Goal: Task Accomplishment & Management: Use online tool/utility

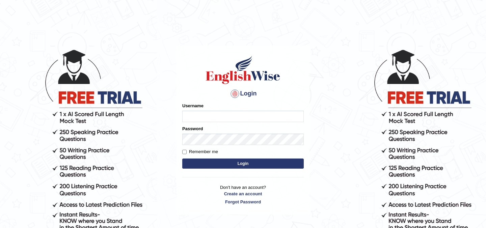
click at [205, 116] on input "Username" at bounding box center [243, 116] width 122 height 11
type input "Raafay"
click at [185, 152] on input "Remember me" at bounding box center [184, 152] width 4 height 4
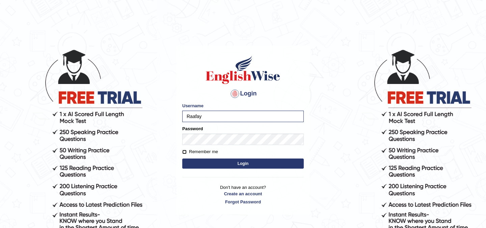
checkbox input "true"
click at [203, 162] on button "Login" at bounding box center [243, 164] width 122 height 10
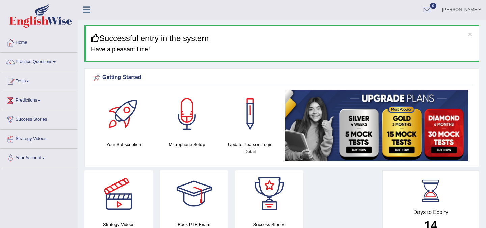
click at [36, 82] on link "Tests" at bounding box center [38, 80] width 77 height 17
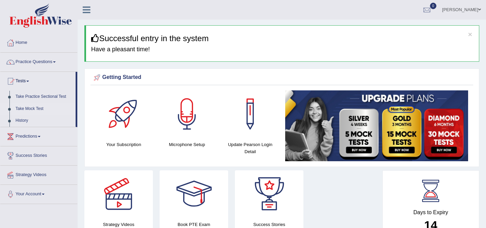
click at [31, 108] on link "Take Mock Test" at bounding box center [43, 109] width 63 height 12
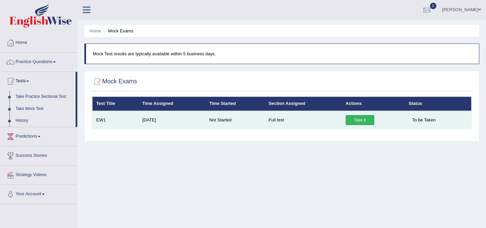
click at [354, 124] on link "Take it" at bounding box center [360, 120] width 29 height 10
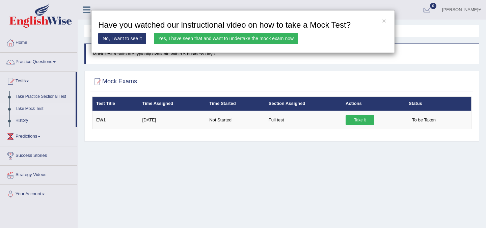
click at [135, 39] on link "No, I want to see it" at bounding box center [122, 38] width 48 height 11
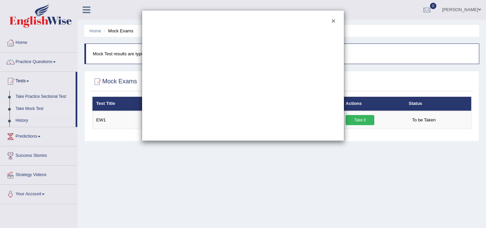
click at [334, 22] on button "×" at bounding box center [333, 20] width 4 height 7
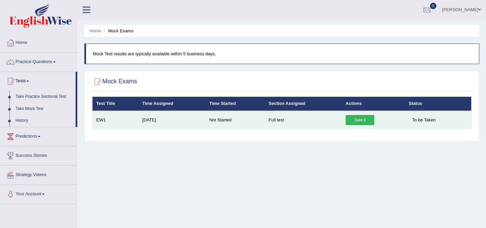
click at [358, 120] on link "Take it" at bounding box center [360, 120] width 29 height 10
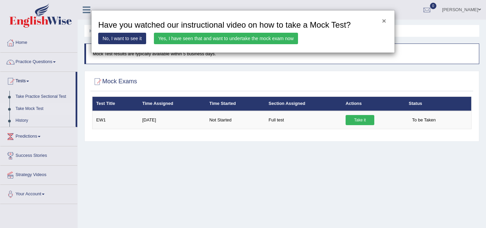
click at [384, 22] on button "×" at bounding box center [384, 20] width 4 height 7
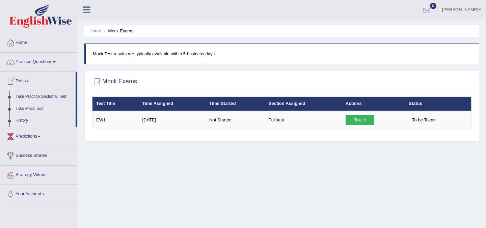
click at [32, 109] on link "Take Mock Test" at bounding box center [43, 109] width 63 height 12
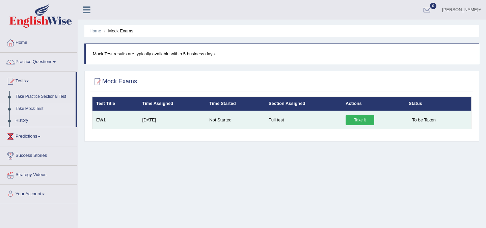
click at [357, 123] on link "Take it" at bounding box center [360, 120] width 29 height 10
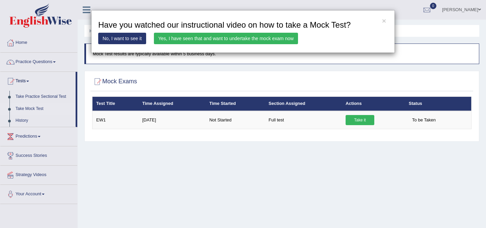
click at [176, 39] on link "Yes, I have seen that and want to undertake the mock exam now" at bounding box center [226, 38] width 144 height 11
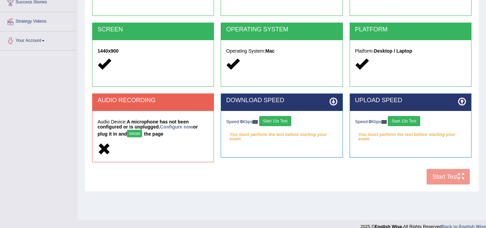
scroll to position [126, 0]
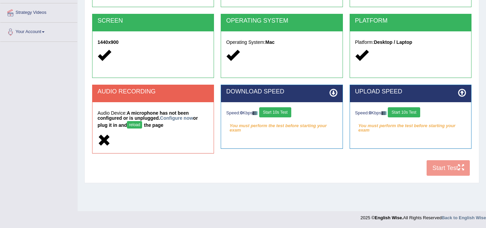
click at [133, 97] on div "AUDIO RECORDING" at bounding box center [152, 93] width 121 height 17
click at [135, 124] on button "reload" at bounding box center [134, 124] width 15 height 7
click at [176, 117] on link "Configure now" at bounding box center [176, 117] width 33 height 5
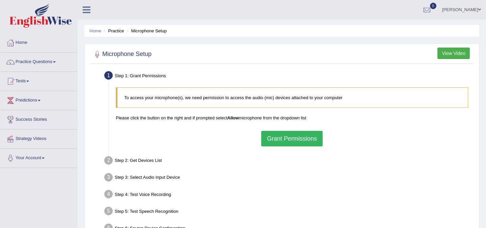
click at [269, 143] on button "Grant Permissions" at bounding box center [291, 139] width 61 height 16
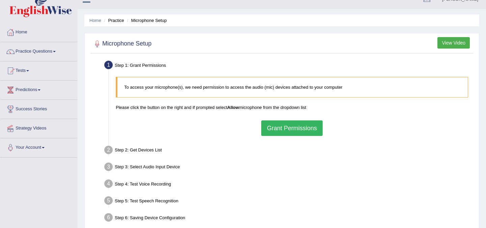
scroll to position [11, 0]
click at [277, 128] on button "Grant Permissions" at bounding box center [291, 128] width 61 height 16
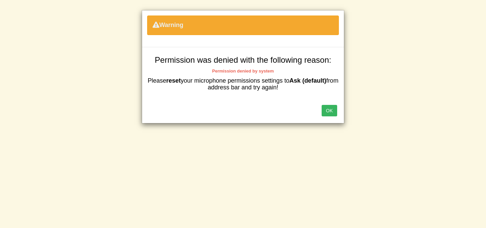
click at [328, 114] on button "OK" at bounding box center [330, 110] width 16 height 11
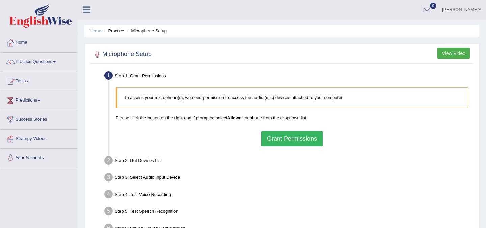
click at [273, 142] on button "Grant Permissions" at bounding box center [291, 139] width 61 height 16
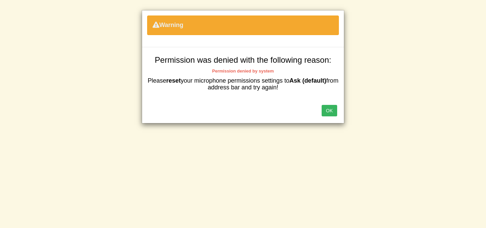
click at [329, 108] on button "OK" at bounding box center [330, 110] width 16 height 11
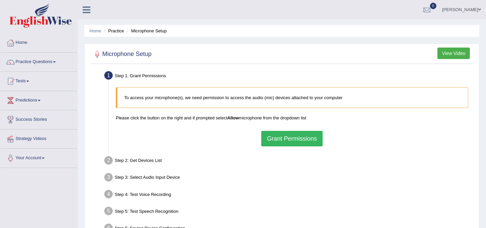
click at [280, 141] on button "Grant Permissions" at bounding box center [291, 139] width 61 height 16
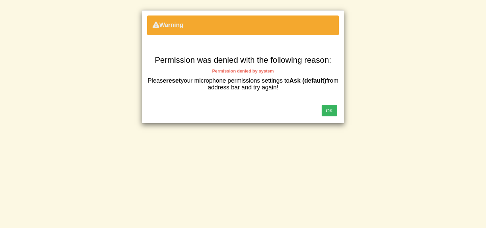
click at [328, 111] on button "OK" at bounding box center [330, 110] width 16 height 11
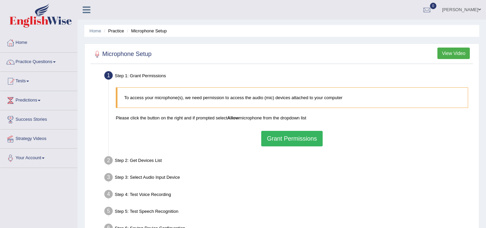
click at [270, 137] on button "Grant Permissions" at bounding box center [291, 139] width 61 height 16
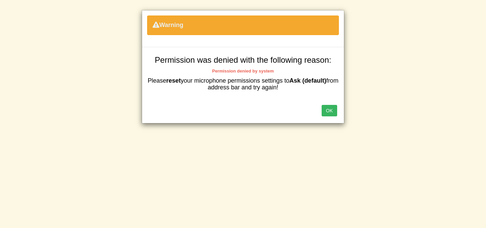
click at [329, 111] on button "OK" at bounding box center [330, 110] width 16 height 11
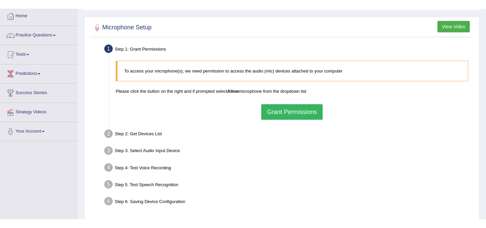
scroll to position [44, 0]
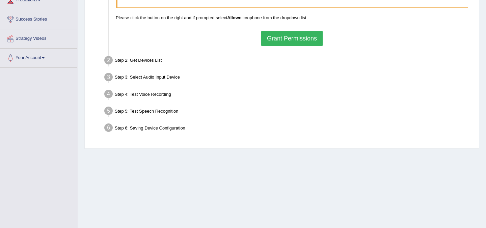
scroll to position [102, 0]
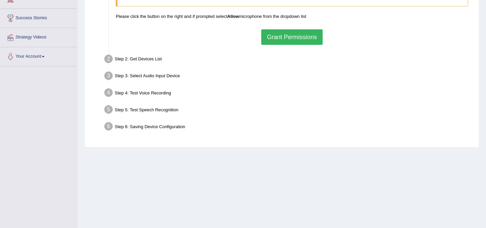
click at [289, 37] on button "Grant Permissions" at bounding box center [291, 37] width 61 height 16
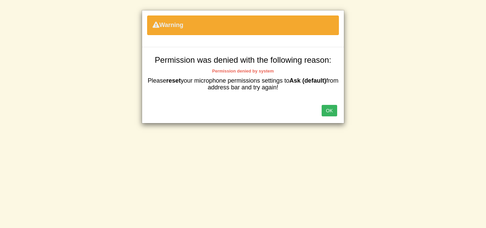
click at [330, 110] on button "OK" at bounding box center [330, 110] width 16 height 11
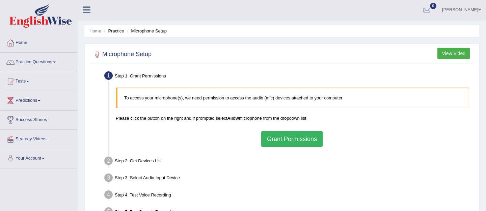
click at [274, 138] on button "Grant Permissions" at bounding box center [291, 139] width 61 height 16
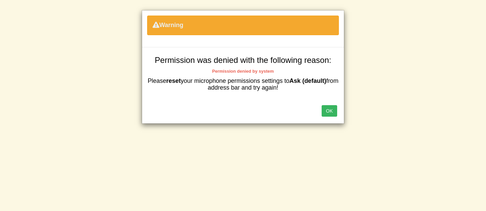
click at [331, 111] on button "OK" at bounding box center [330, 110] width 16 height 11
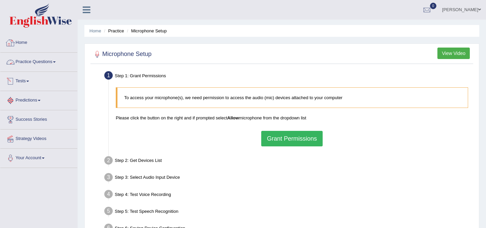
click at [24, 48] on link "Home" at bounding box center [38, 41] width 77 height 17
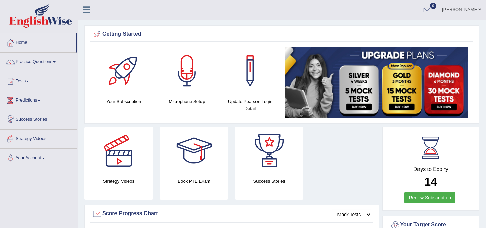
click at [26, 81] on link "Tests" at bounding box center [38, 80] width 77 height 17
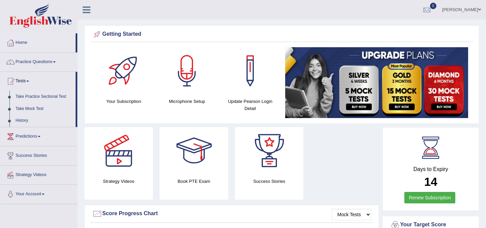
click at [33, 96] on link "Take Practice Sectional Test" at bounding box center [43, 97] width 63 height 12
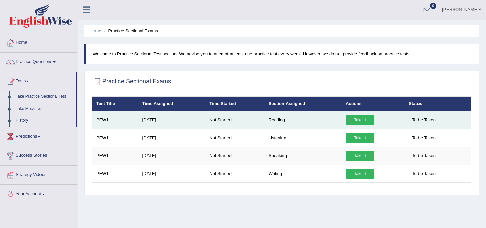
click at [353, 120] on link "Take it" at bounding box center [360, 120] width 29 height 10
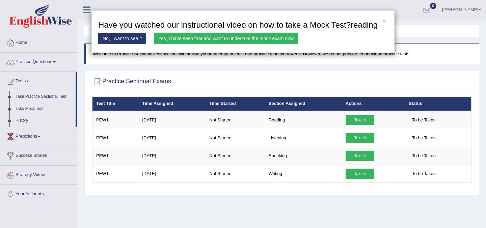
click at [181, 44] on link "Yes, I have seen that and want to undertake the mock exam now" at bounding box center [226, 38] width 144 height 11
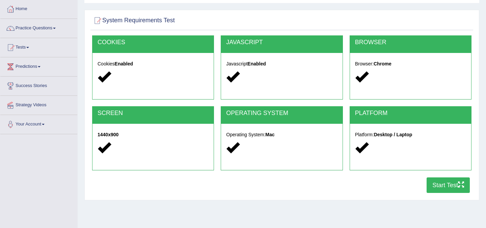
scroll to position [33, 0]
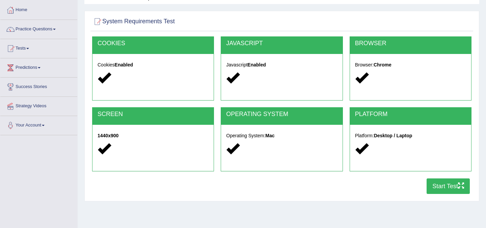
click at [433, 188] on button "Start Test" at bounding box center [448, 187] width 43 height 16
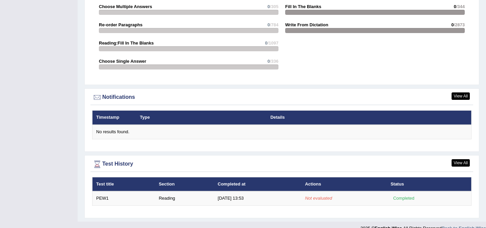
scroll to position [747, 0]
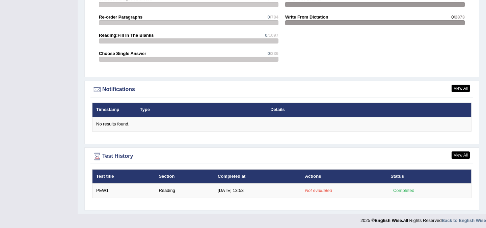
scroll to position [741, 0]
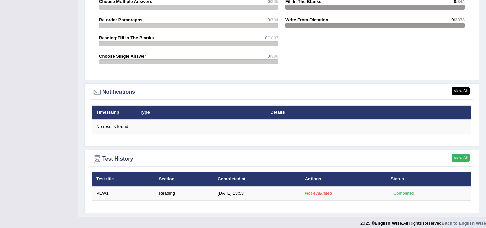
click at [460, 160] on link "View All" at bounding box center [461, 157] width 18 height 7
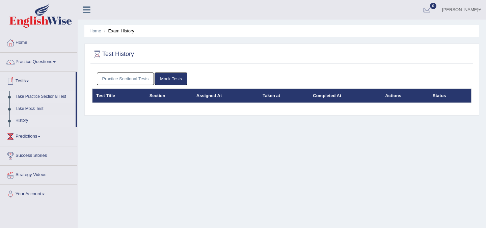
click at [28, 97] on link "Take Practice Sectional Test" at bounding box center [43, 97] width 63 height 12
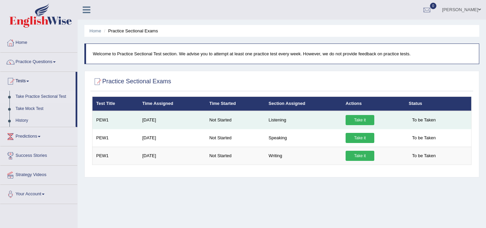
click at [359, 122] on link "Take it" at bounding box center [360, 120] width 29 height 10
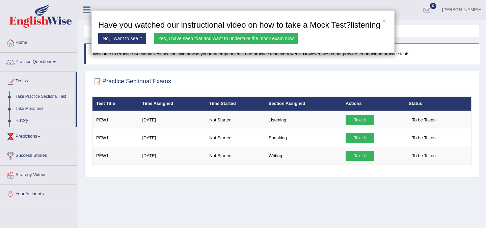
click at [178, 44] on link "Yes, I have seen that and want to undertake the mock exam now" at bounding box center [226, 38] width 144 height 11
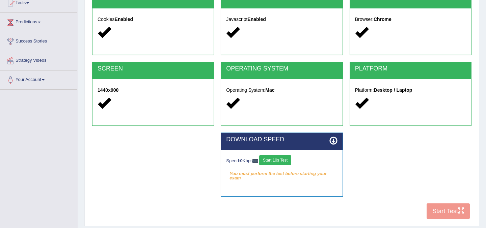
scroll to position [80, 0]
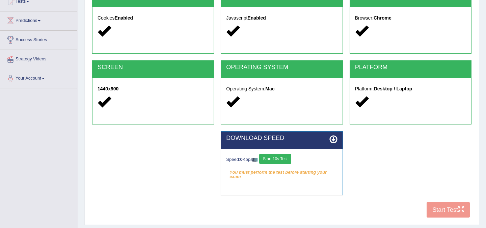
click at [285, 160] on button "Start 10s Test" at bounding box center [275, 159] width 32 height 10
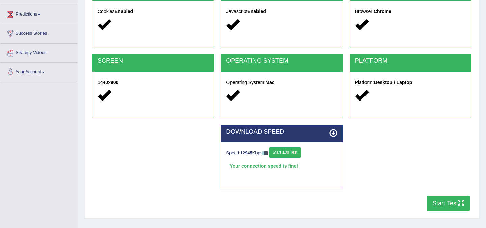
scroll to position [126, 0]
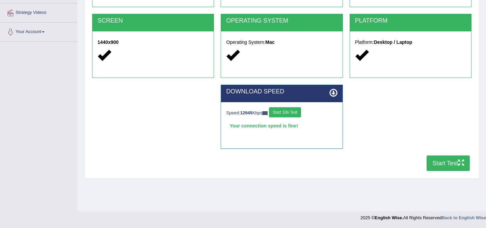
click at [432, 166] on button "Start Test" at bounding box center [448, 164] width 43 height 16
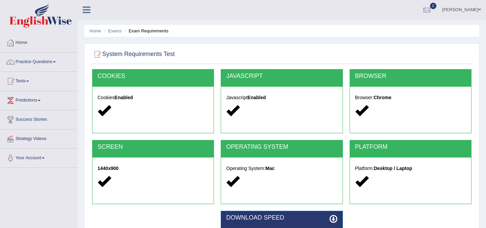
click at [25, 46] on link "Home" at bounding box center [38, 41] width 77 height 17
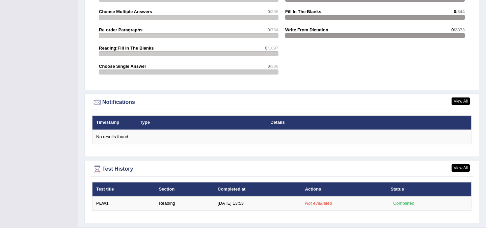
scroll to position [747, 0]
